Goal: Task Accomplishment & Management: Use online tool/utility

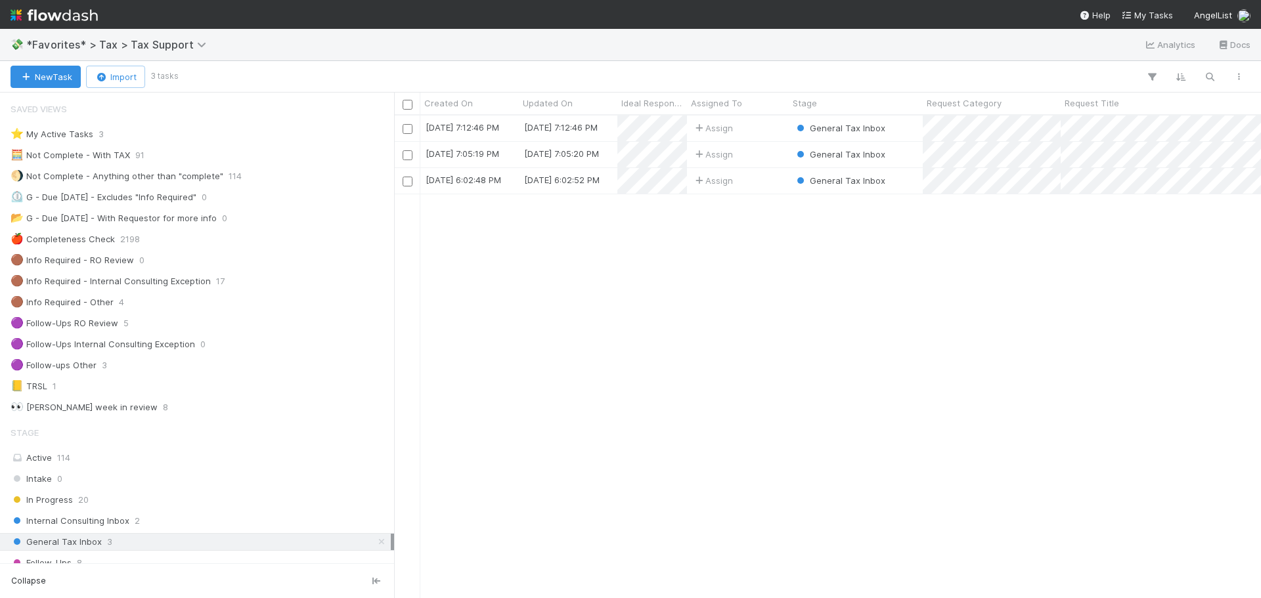
scroll to position [11, 11]
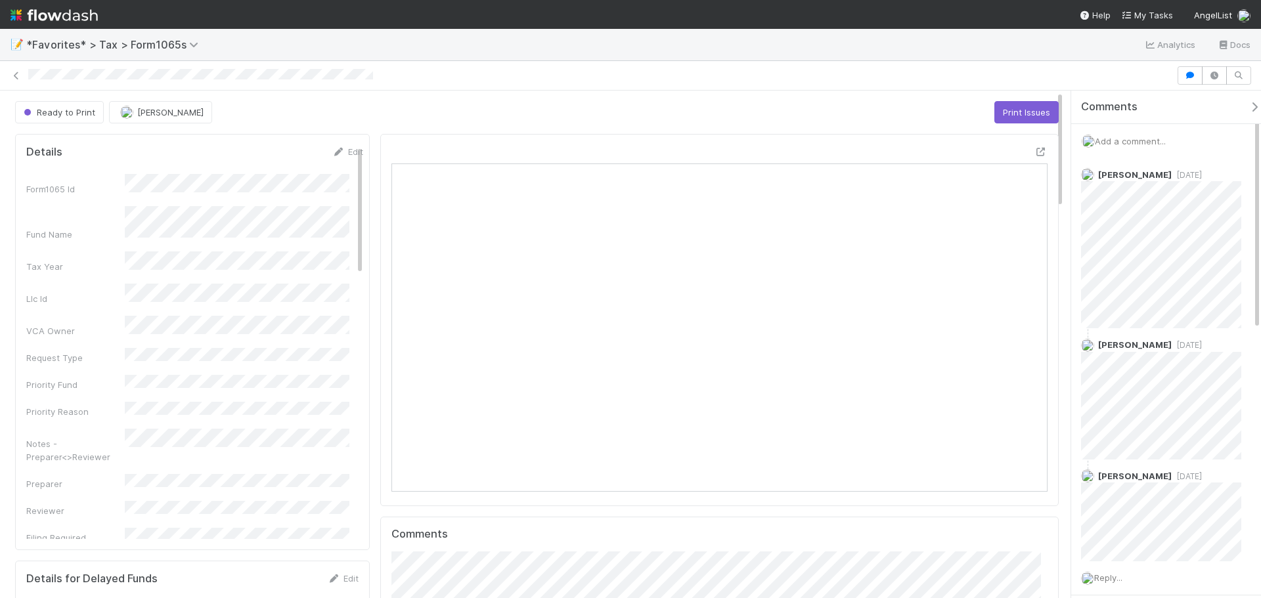
scroll to position [11, 11]
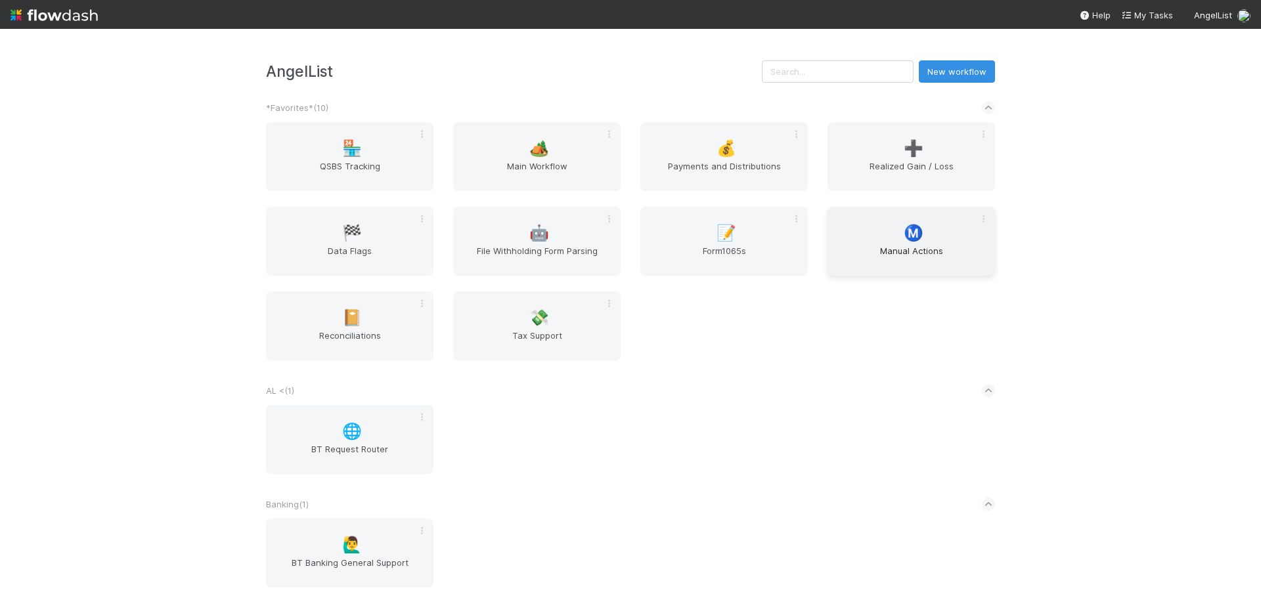
click at [914, 239] on span "Ⓜ️" at bounding box center [914, 233] width 20 height 17
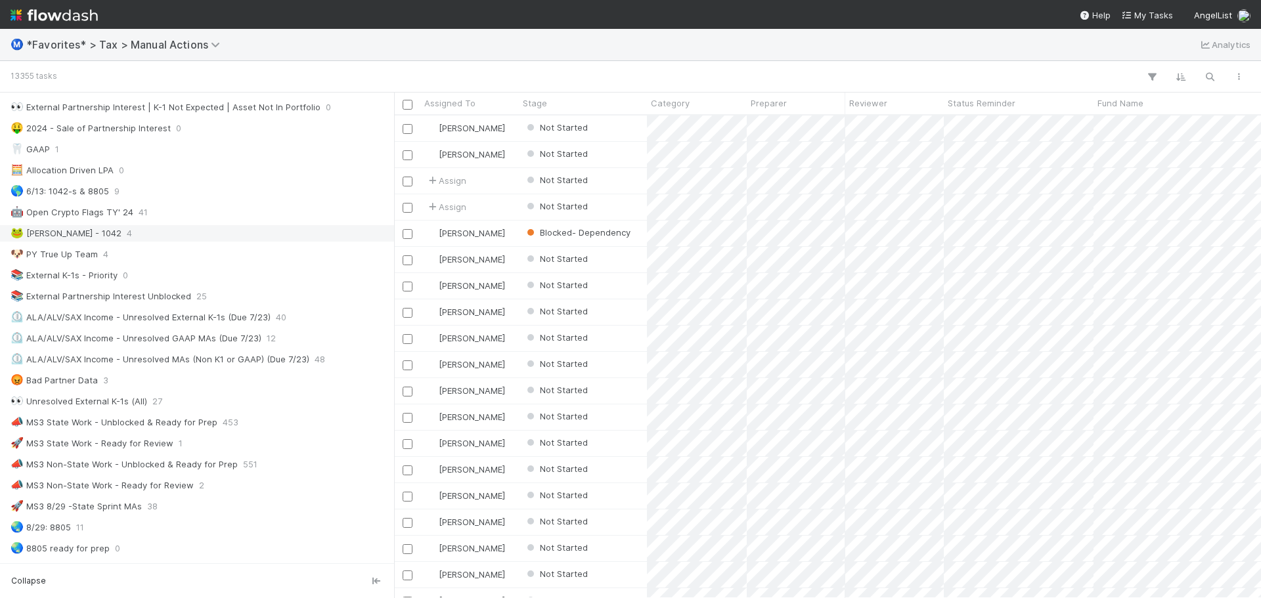
scroll to position [657, 0]
click at [196, 424] on div "📣 MS3 State Work - Unblocked & Ready for Prep" at bounding box center [114, 423] width 207 height 16
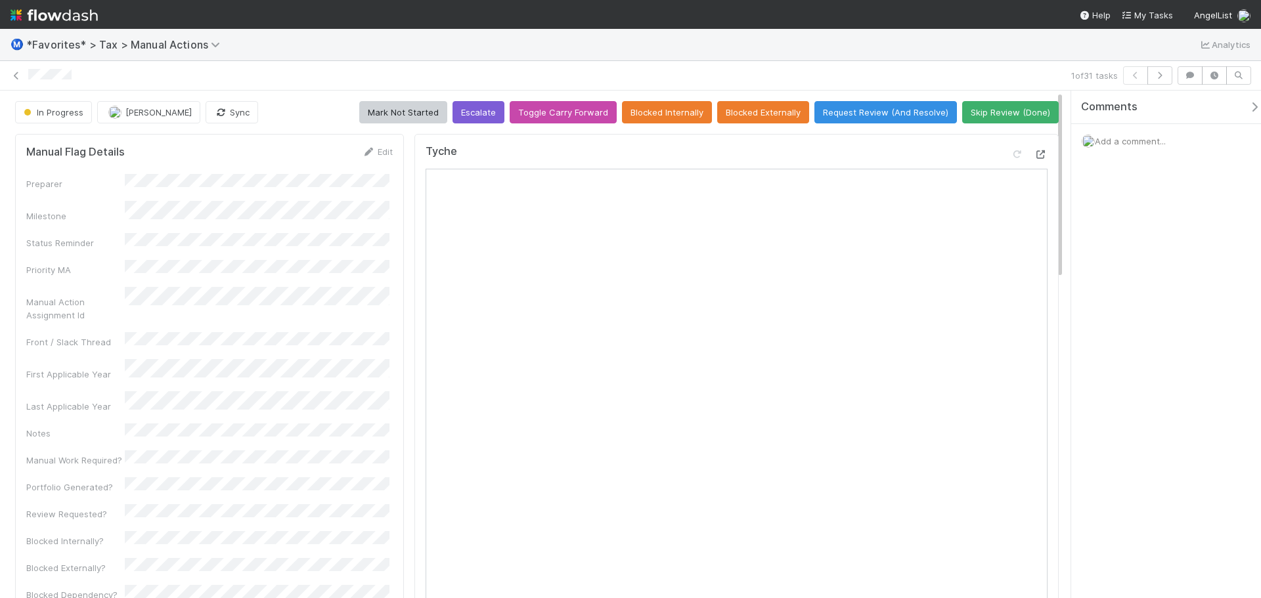
click at [1035, 152] on icon at bounding box center [1041, 154] width 13 height 9
click at [14, 72] on icon at bounding box center [16, 76] width 13 height 9
click at [1035, 154] on icon at bounding box center [1041, 154] width 13 height 9
click at [13, 76] on icon at bounding box center [16, 76] width 13 height 9
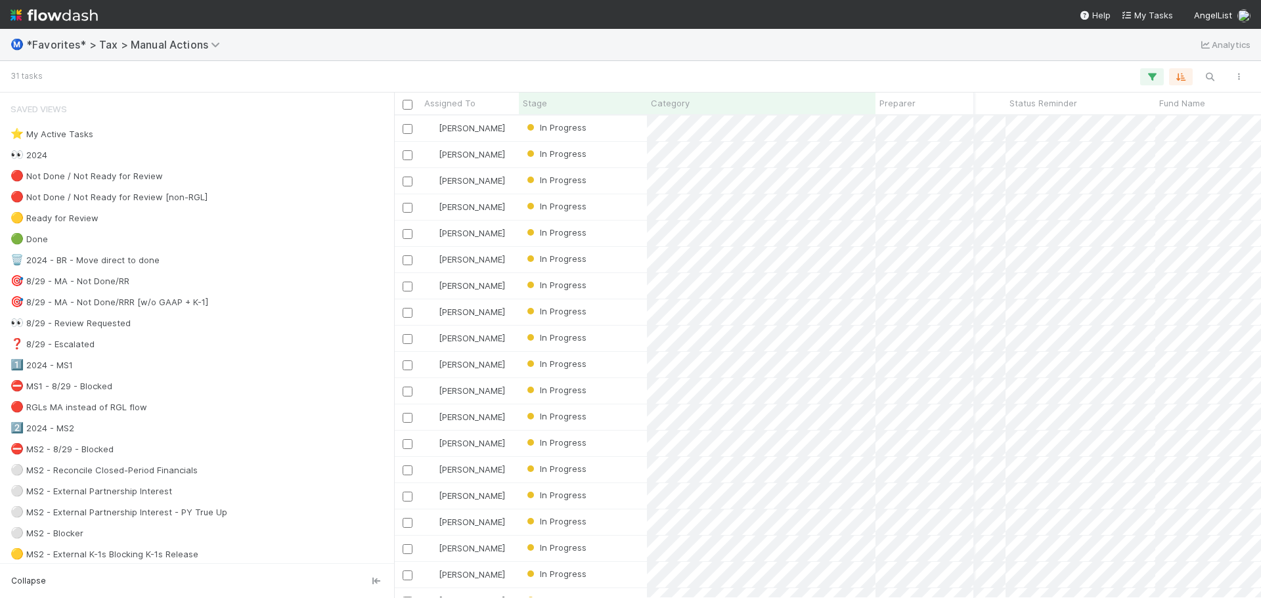
scroll to position [0, 59]
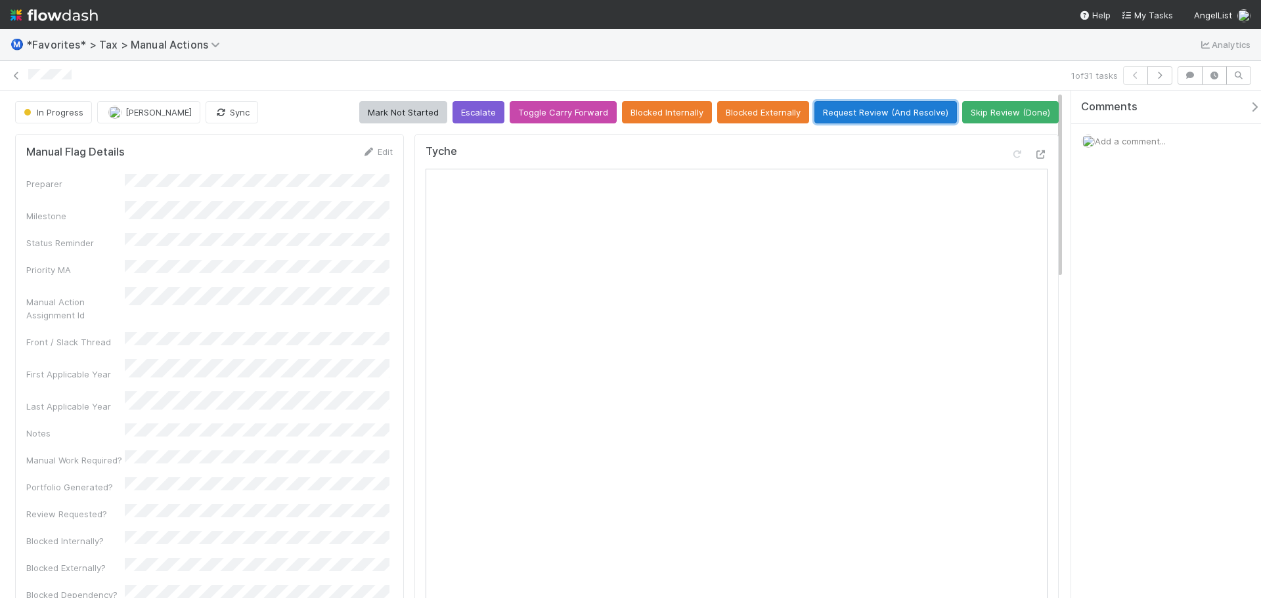
click at [859, 114] on button "Request Review (And Resolve)" at bounding box center [885, 112] width 143 height 22
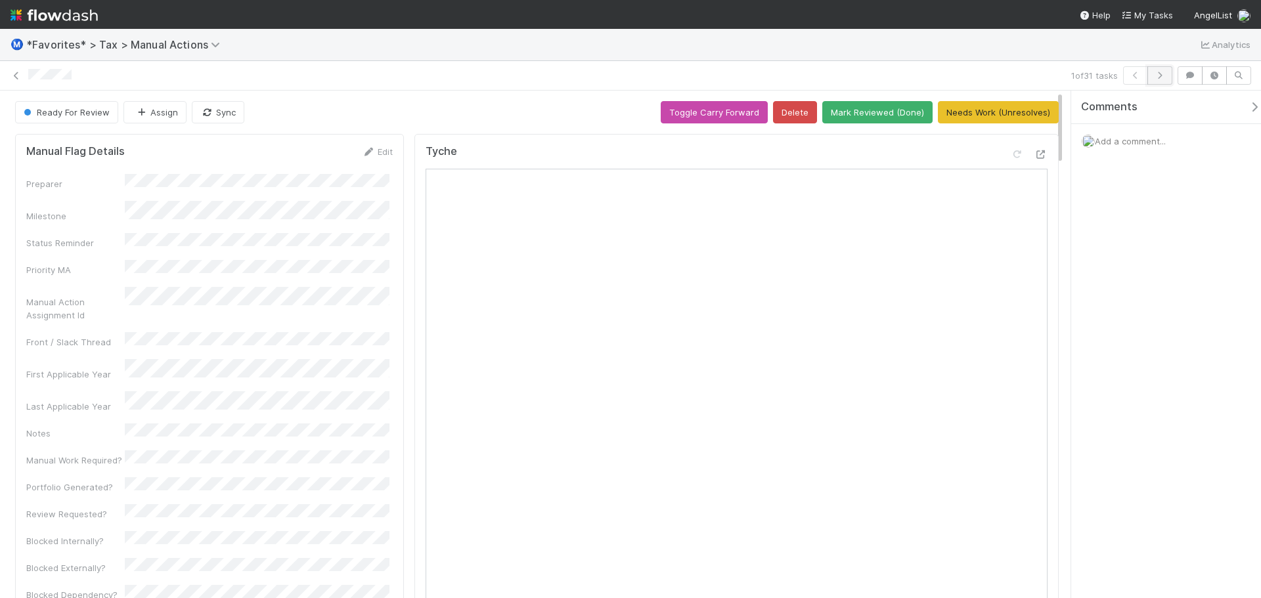
click at [1158, 81] on button "button" at bounding box center [1160, 75] width 25 height 18
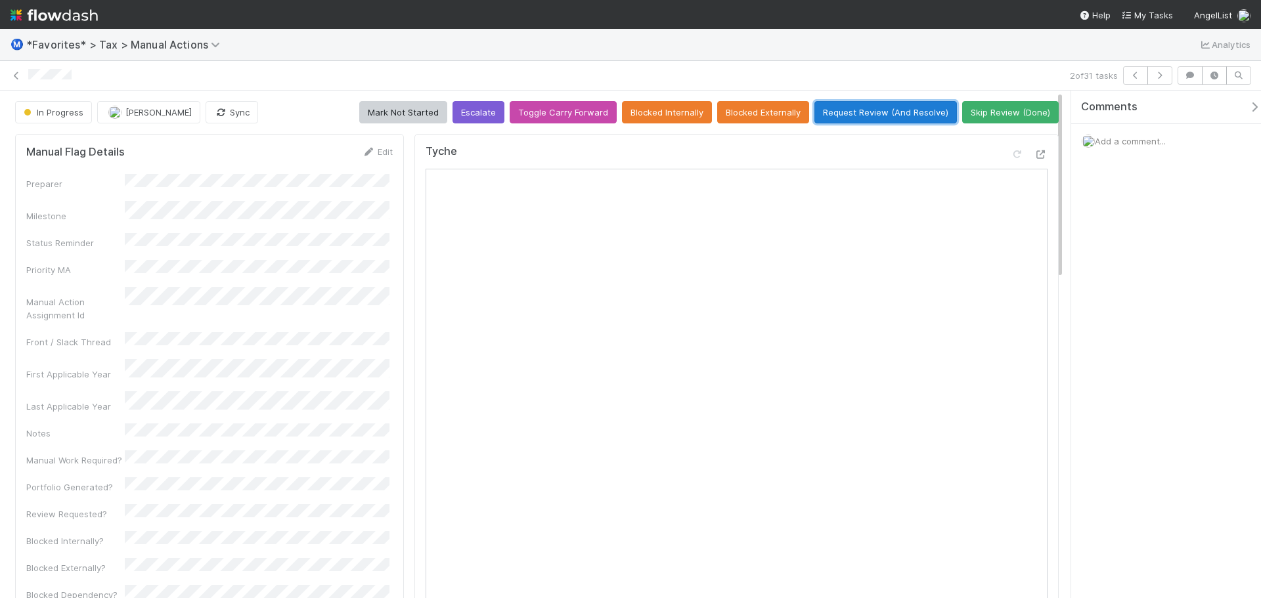
click at [918, 120] on button "Request Review (And Resolve)" at bounding box center [885, 112] width 143 height 22
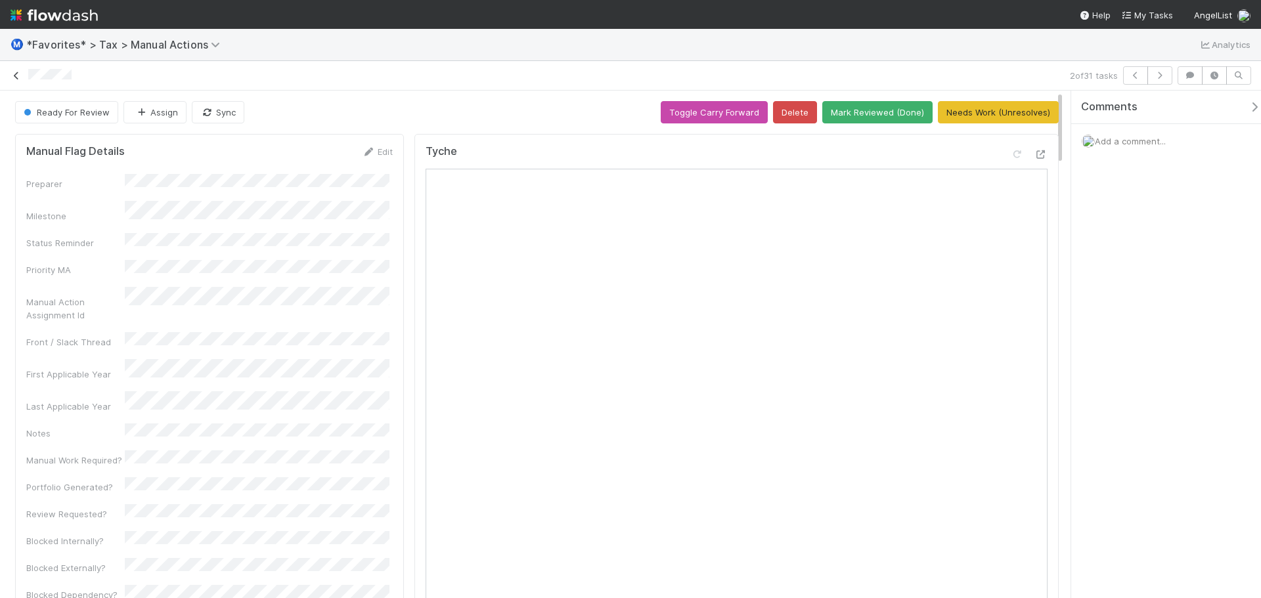
click at [15, 76] on icon at bounding box center [16, 76] width 13 height 9
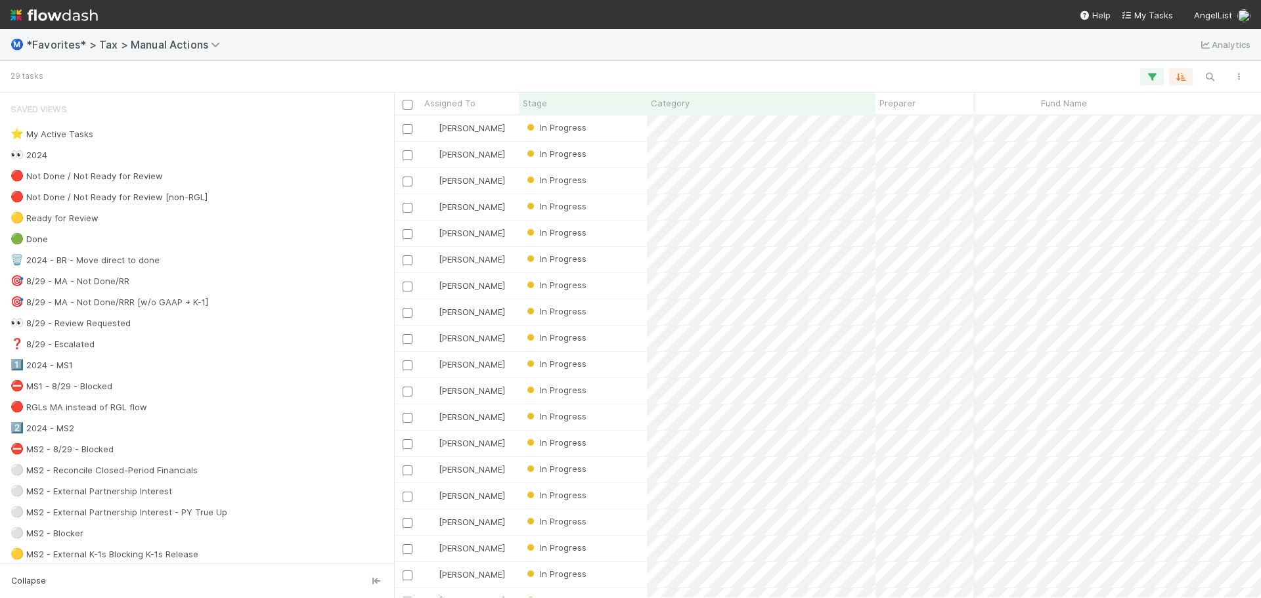
scroll to position [0, 189]
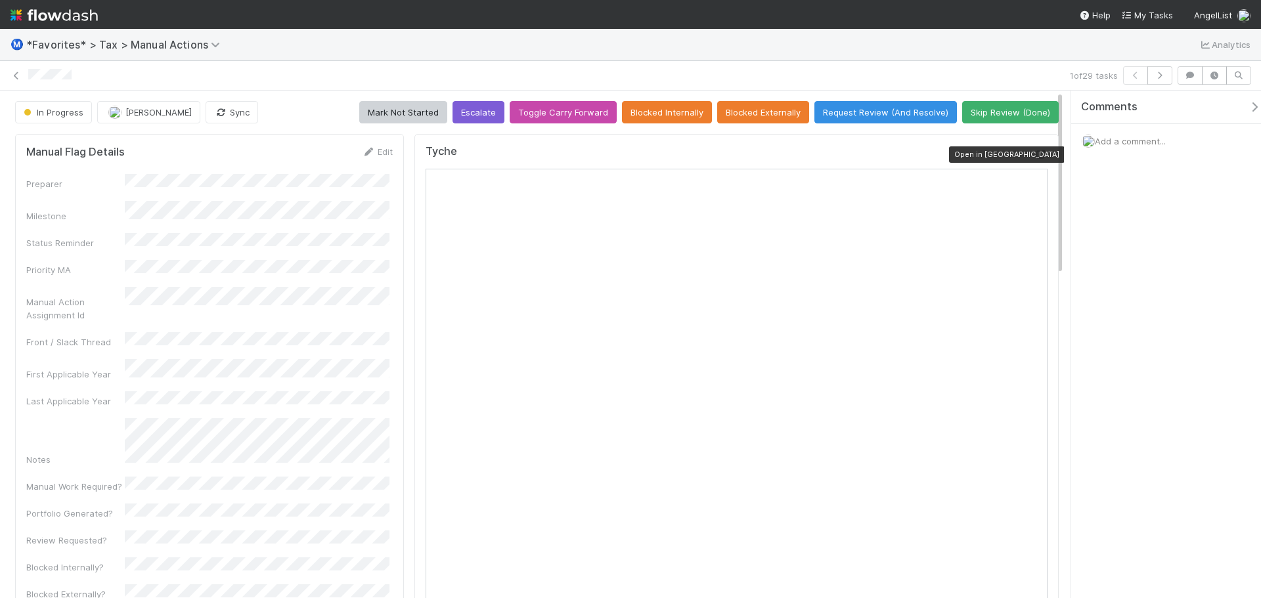
click at [1037, 154] on icon at bounding box center [1041, 154] width 13 height 9
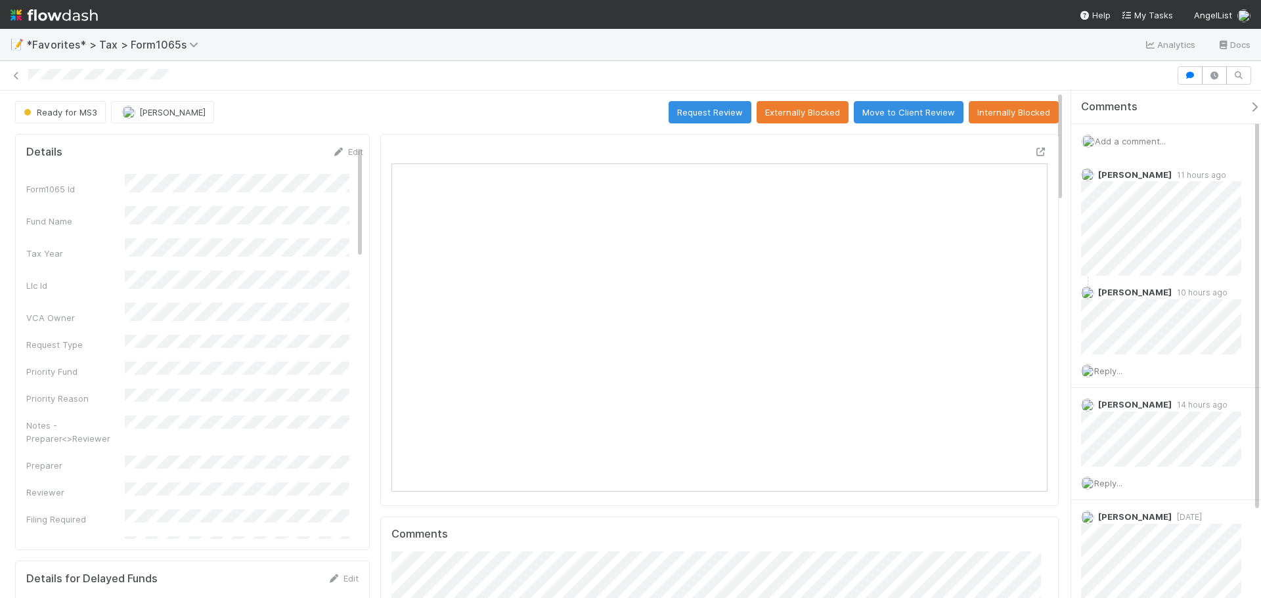
scroll to position [257, 640]
click at [1128, 141] on span "Add a comment..." at bounding box center [1130, 141] width 71 height 11
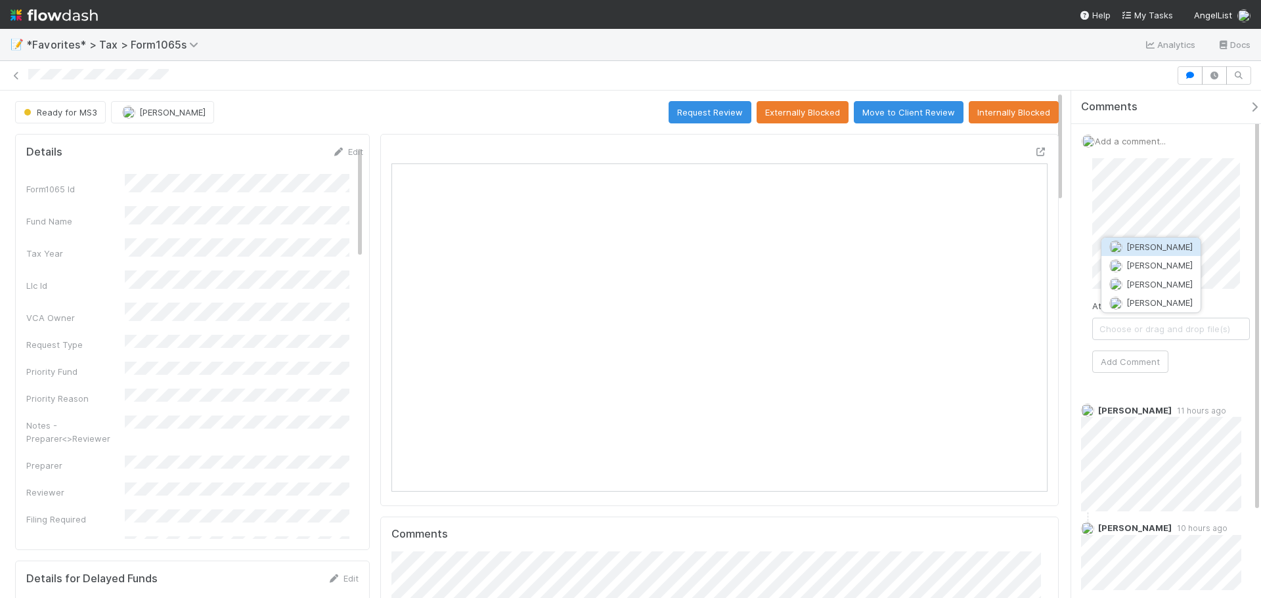
click at [1155, 242] on span "[PERSON_NAME]" at bounding box center [1159, 247] width 66 height 11
click at [1139, 357] on button "Add Comment" at bounding box center [1130, 362] width 76 height 22
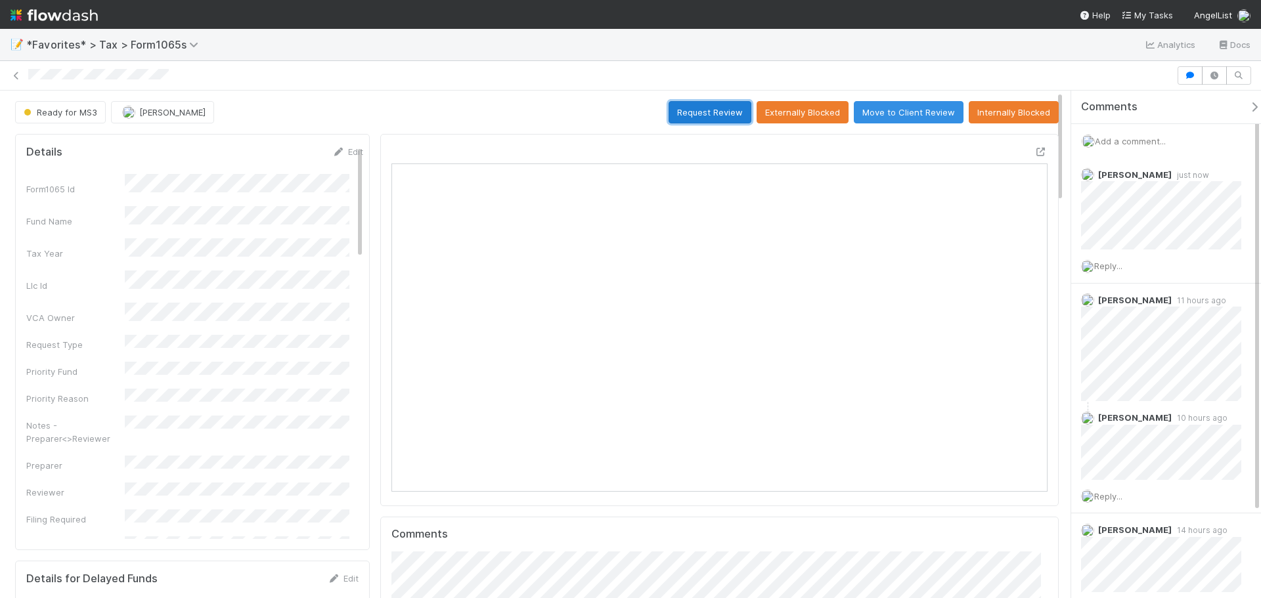
click at [687, 114] on button "Request Review" at bounding box center [710, 112] width 83 height 22
